Goal: Task Accomplishment & Management: Use online tool/utility

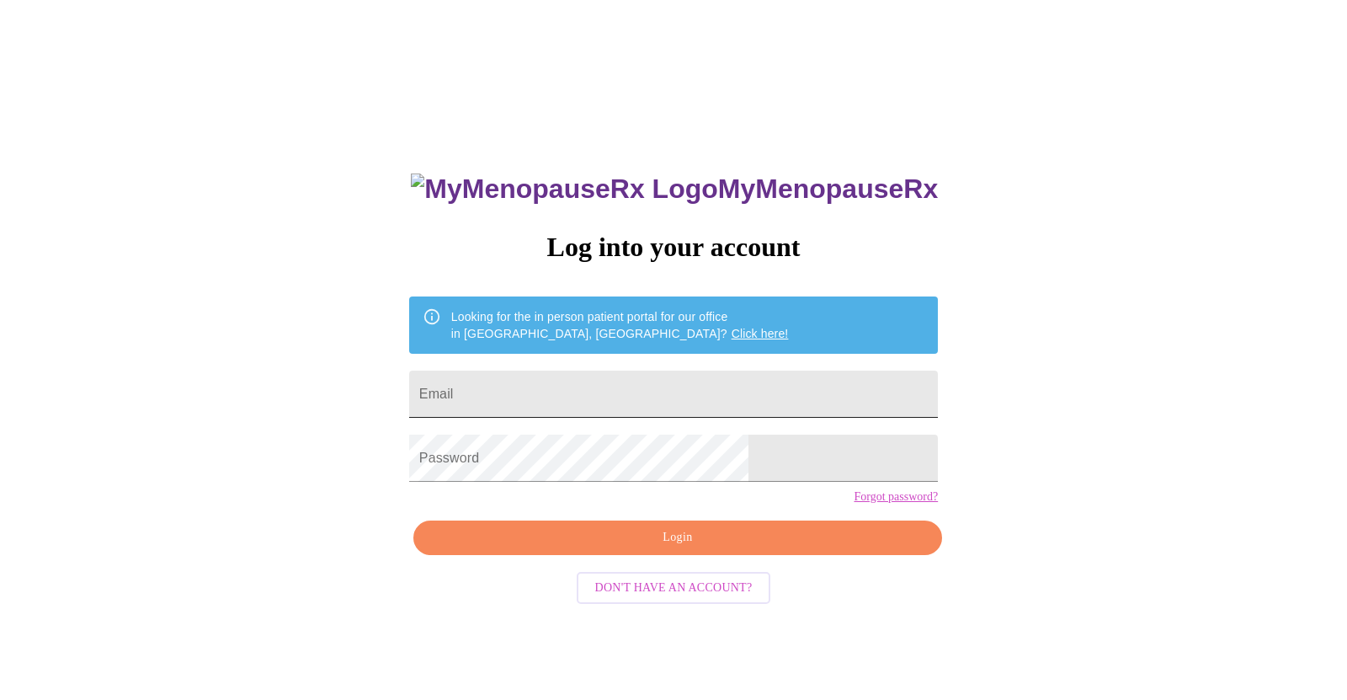
click at [766, 406] on input "Email" at bounding box center [673, 393] width 529 height 47
type input "[EMAIL_ADDRESS][DOMAIN_NAME]"
click at [665, 548] on span "Login" at bounding box center [678, 537] width 490 height 21
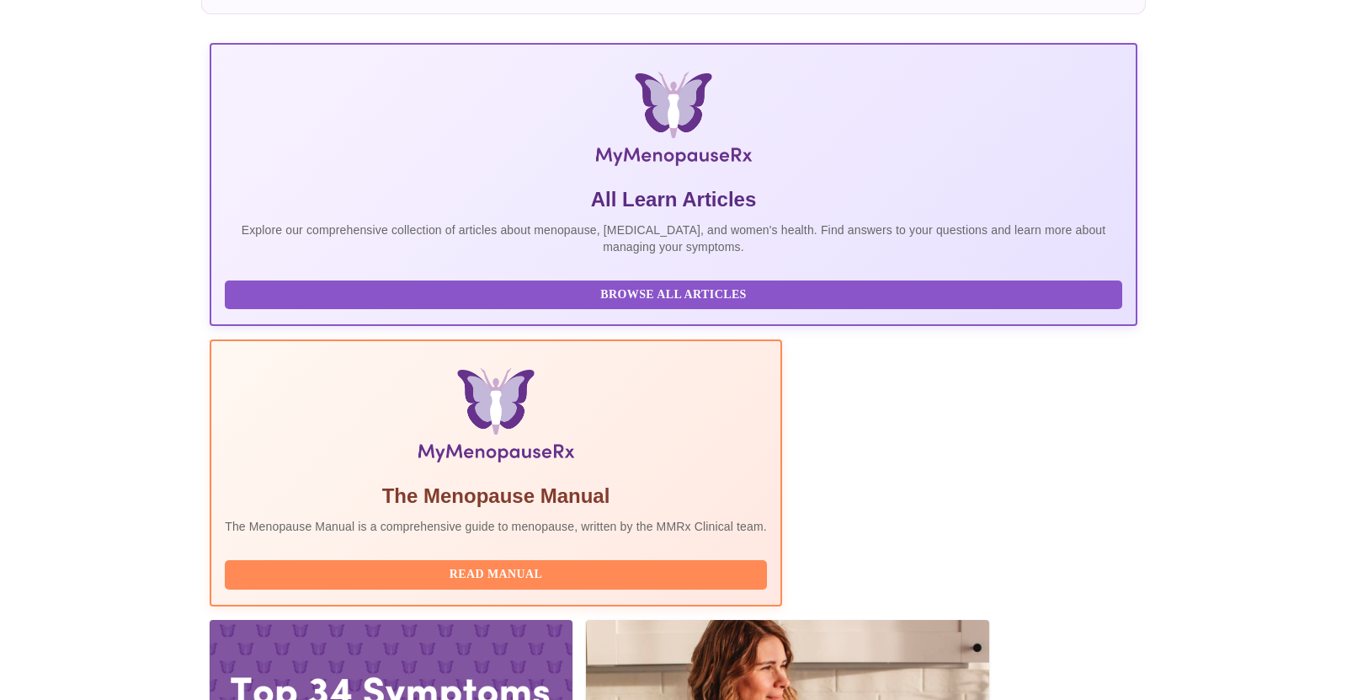
scroll to position [345, 0]
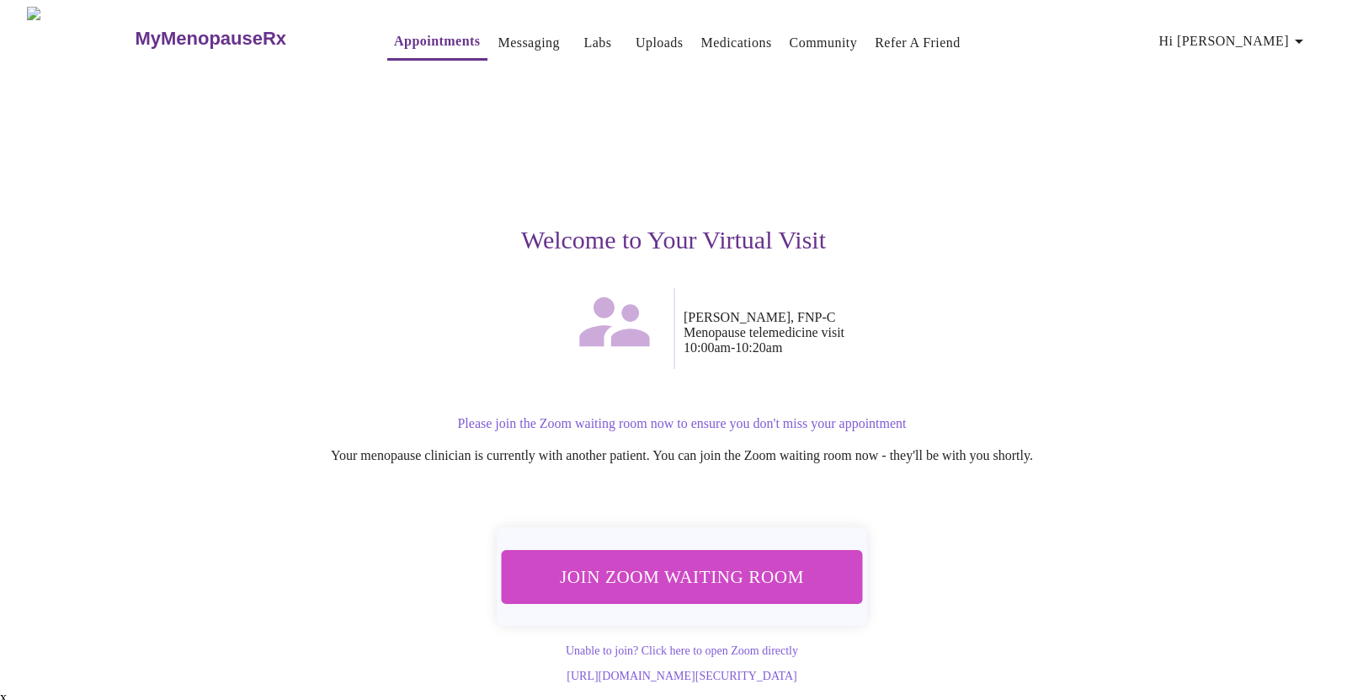
click at [741, 565] on span "Join Zoom Waiting Room" at bounding box center [682, 576] width 317 height 31
